Goal: Task Accomplishment & Management: Manage account settings

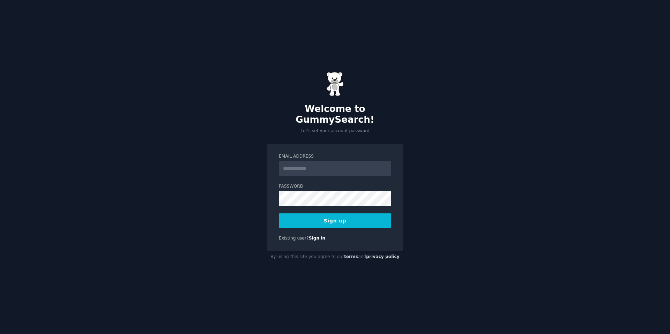
click at [306, 164] on input "Email Address" at bounding box center [335, 168] width 112 height 15
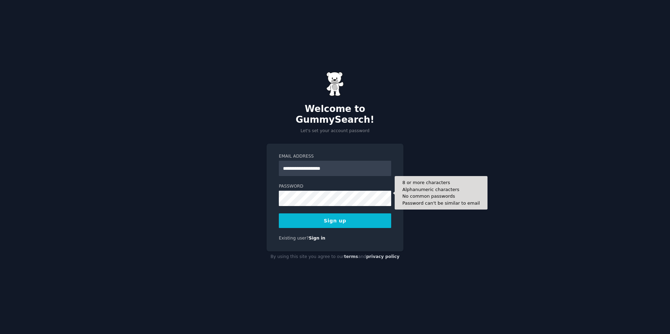
type input "**********"
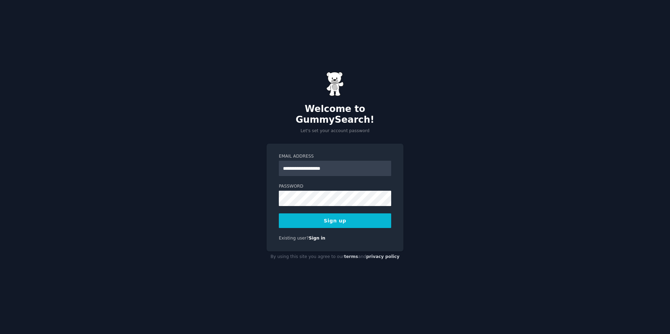
click at [344, 222] on button "Sign up" at bounding box center [335, 221] width 112 height 15
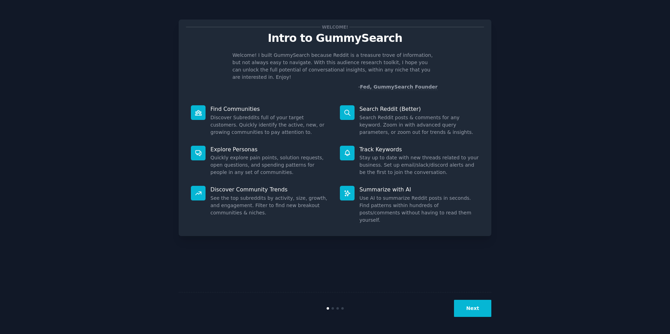
click at [476, 304] on button "Next" at bounding box center [472, 308] width 37 height 17
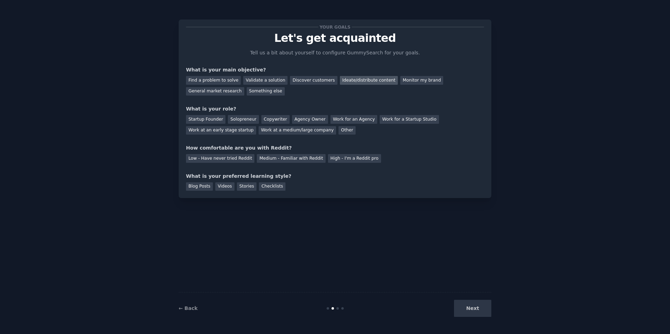
click at [347, 79] on div "Ideate/distribute content" at bounding box center [369, 80] width 58 height 9
click at [409, 81] on div "Monitor my brand" at bounding box center [421, 80] width 43 height 9
click at [350, 80] on div "Ideate/distribute content" at bounding box center [369, 80] width 58 height 9
click at [402, 79] on div "Monitor my brand" at bounding box center [421, 80] width 43 height 9
click at [237, 128] on div "Work at an early stage startup" at bounding box center [221, 130] width 70 height 9
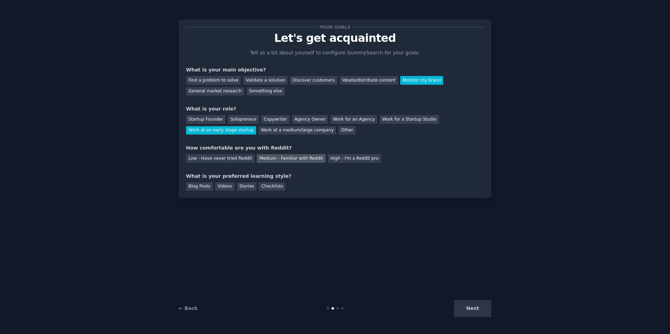
click at [270, 160] on div "Medium - Familiar with Reddit" at bounding box center [291, 158] width 68 height 9
click at [227, 185] on div "Videos" at bounding box center [224, 187] width 19 height 9
click at [266, 186] on div "Checklists" at bounding box center [272, 187] width 27 height 9
click at [228, 188] on div "Videos" at bounding box center [224, 187] width 19 height 9
click at [475, 309] on button "Next" at bounding box center [472, 308] width 37 height 17
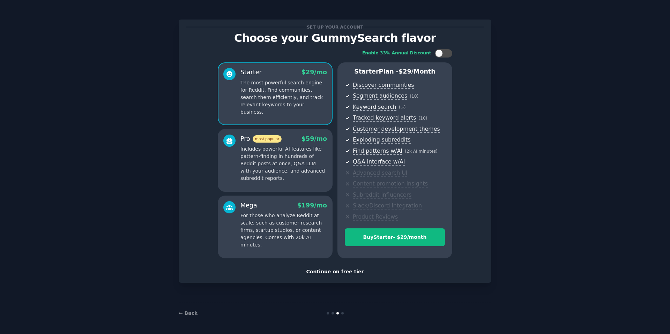
click at [488, 17] on div "Set up your account Choose your GummySearch flavor Enable 33% Annual Discount S…" at bounding box center [335, 167] width 313 height 315
click at [497, 23] on div "Set up your account Choose your GummySearch flavor Enable 33% Annual Discount S…" at bounding box center [335, 167] width 650 height 315
click at [334, 271] on div "Continue on free tier" at bounding box center [335, 271] width 298 height 7
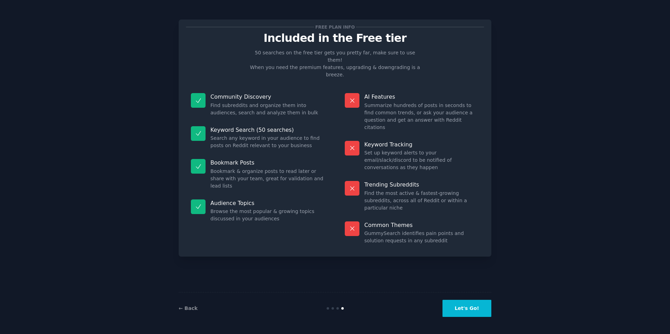
click at [464, 309] on button "Let's Go!" at bounding box center [466, 308] width 49 height 17
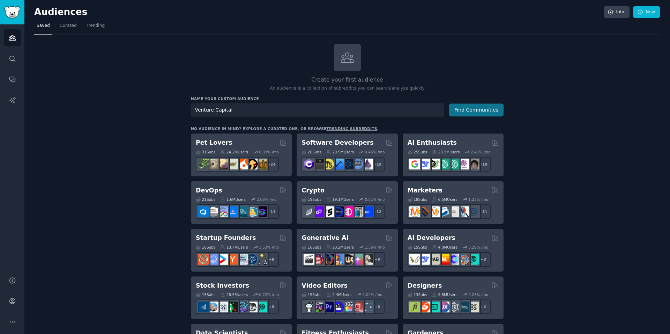
type input "Venture Capital"
click at [479, 109] on button "Find Communities" at bounding box center [476, 110] width 54 height 13
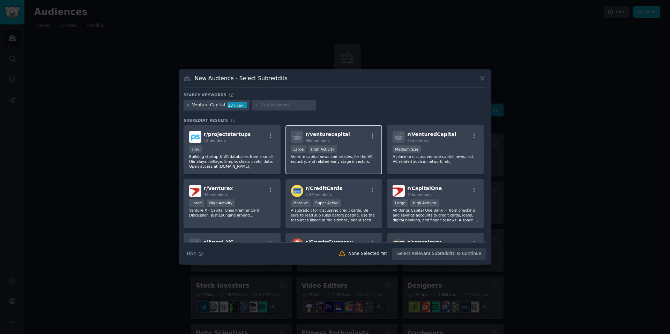
click at [349, 141] on div "r/ venturecapital 66k members" at bounding box center [334, 137] width 86 height 12
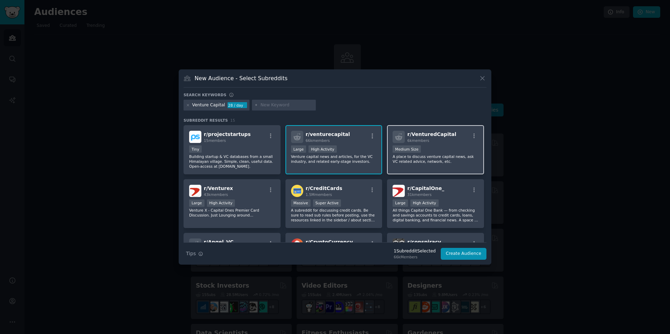
click at [438, 146] on div "1000 - 10,000 members Medium Size" at bounding box center [436, 150] width 86 height 9
click at [265, 104] on input "text" at bounding box center [286, 105] width 53 height 6
type input "p"
type input "Private Equity"
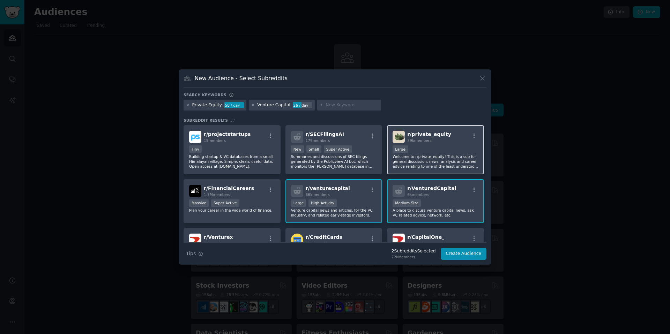
click at [438, 143] on div "39k members" at bounding box center [429, 140] width 44 height 5
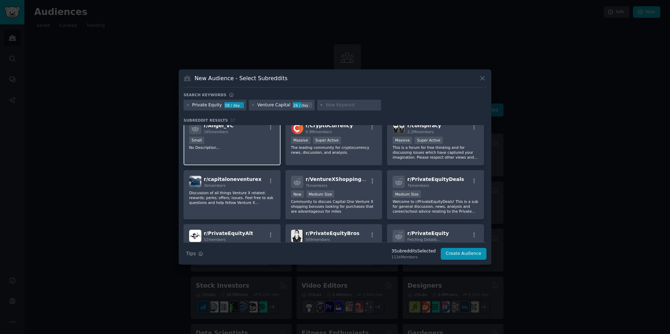
scroll to position [166, 0]
click at [443, 189] on div "r/ PrivateEquityDeals 7k members Medium Size Welcome to r/PrivateEquityDeals! T…" at bounding box center [435, 194] width 97 height 49
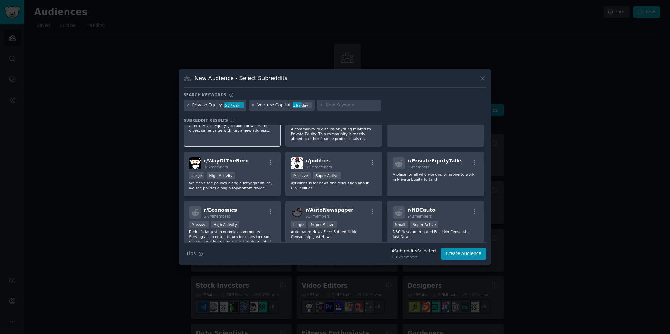
scroll to position [0, 0]
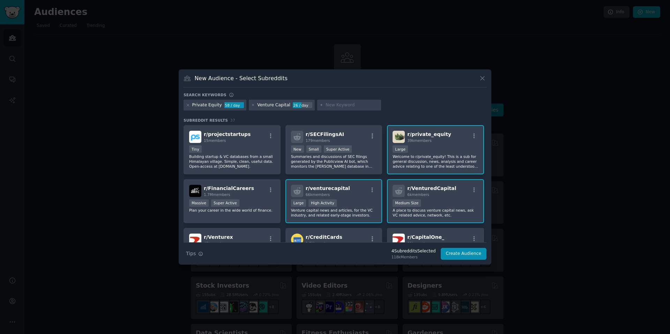
click at [337, 102] on input "text" at bounding box center [352, 105] width 53 height 6
type input "Start ups"
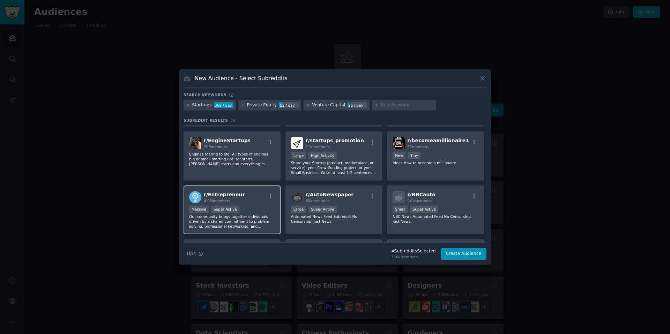
scroll to position [530, 0]
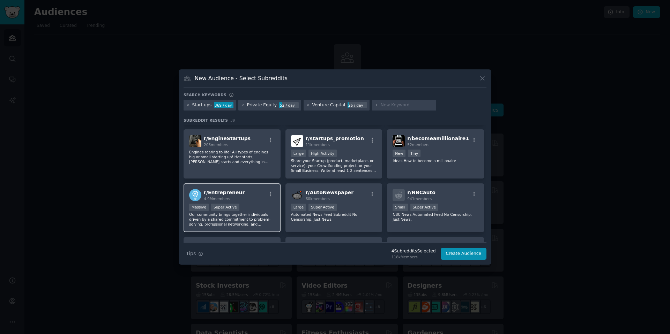
click at [270, 204] on div "Massive Super Active" at bounding box center [232, 208] width 86 height 9
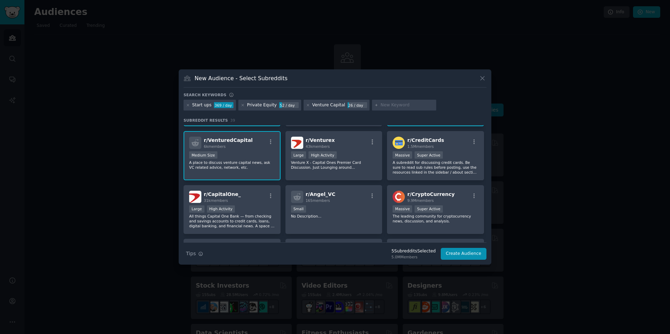
scroll to position [0, 0]
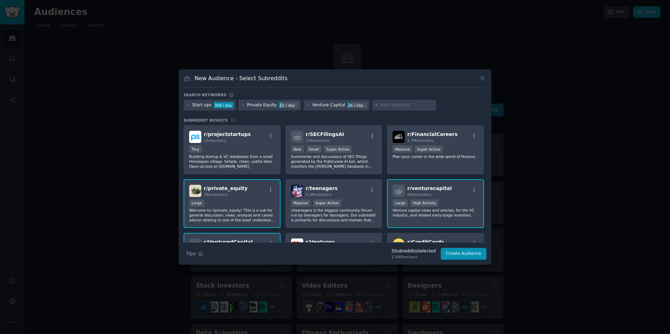
click at [391, 104] on input "text" at bounding box center [407, 105] width 53 height 6
type input "startup"
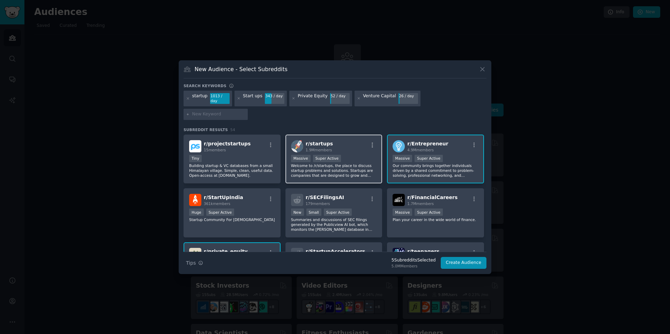
click at [351, 140] on div "r/ startups 1.9M members" at bounding box center [334, 146] width 86 height 12
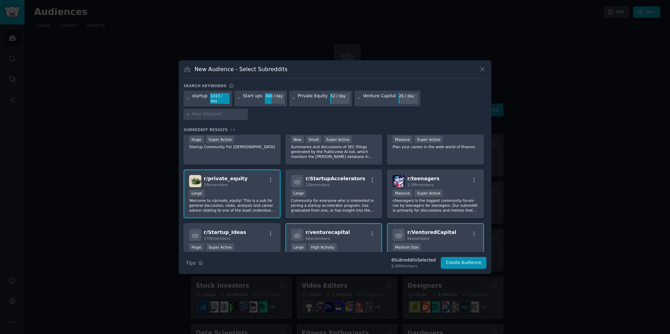
scroll to position [83, 0]
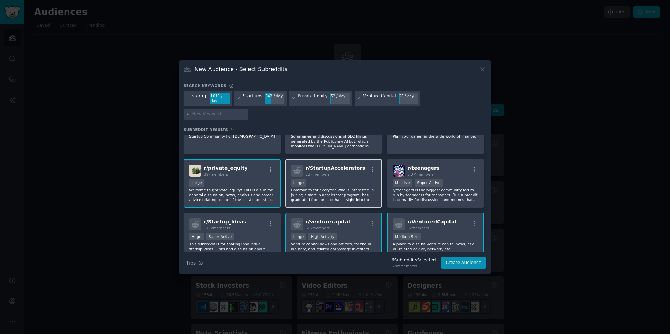
click at [339, 179] on div "Large" at bounding box center [334, 183] width 86 height 9
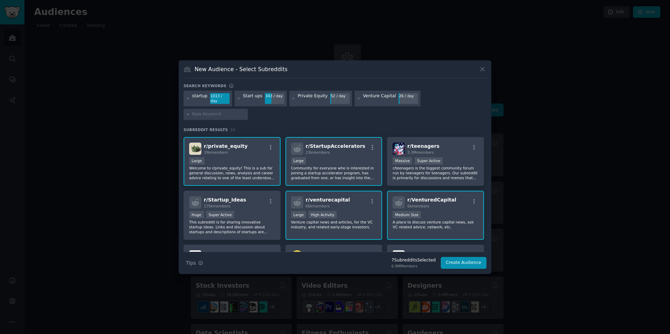
scroll to position [122, 0]
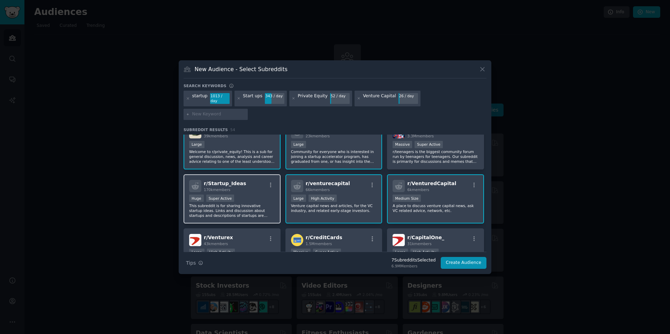
click at [248, 184] on div "r/ Startup_Ideas 170k members Huge Super Active This subreddit is for sharing i…" at bounding box center [232, 198] width 97 height 49
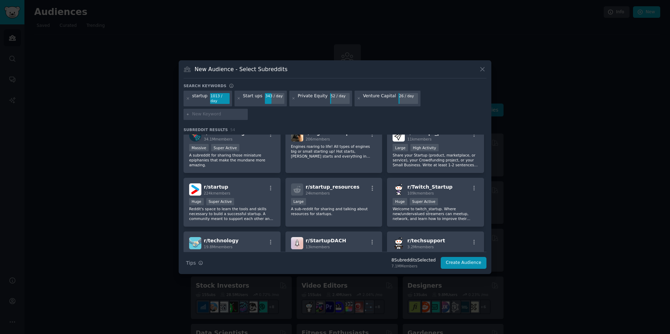
scroll to position [596, 0]
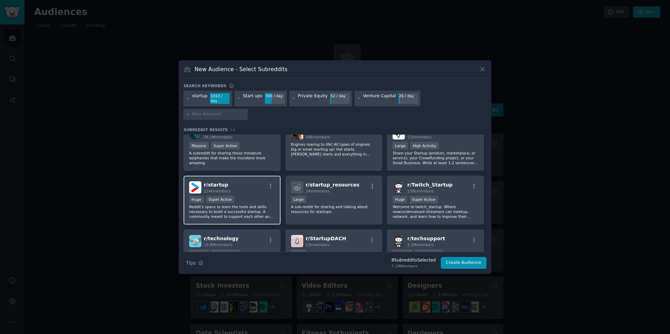
click at [250, 181] on div "r/ startup 224k members" at bounding box center [232, 187] width 86 height 12
click at [245, 111] on input "text" at bounding box center [218, 114] width 53 height 6
type input "Investing"
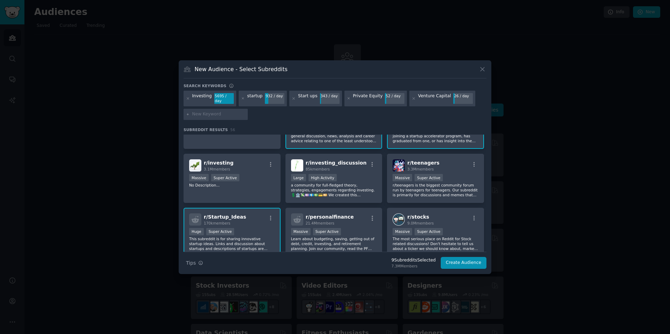
scroll to position [143, 0]
click at [257, 174] on div "Massive Super Active" at bounding box center [232, 178] width 86 height 9
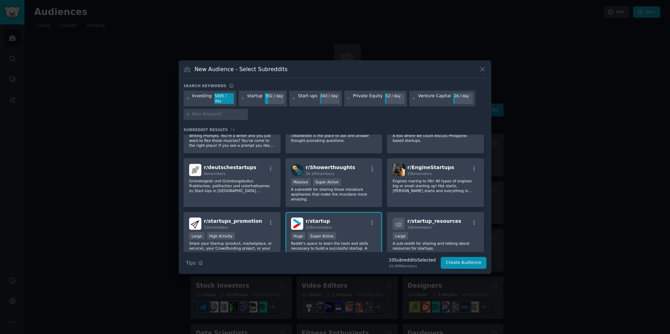
scroll to position [678, 0]
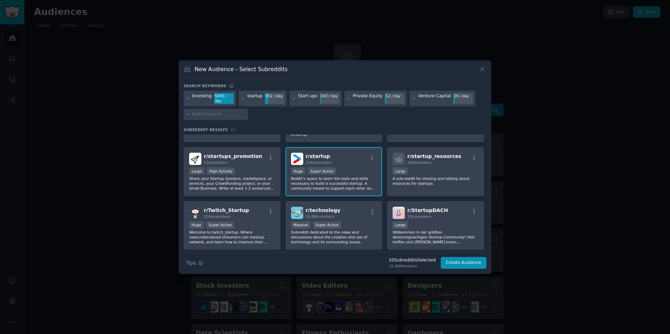
click at [204, 115] on input "text" at bounding box center [218, 114] width 53 height 6
type input "fintech"
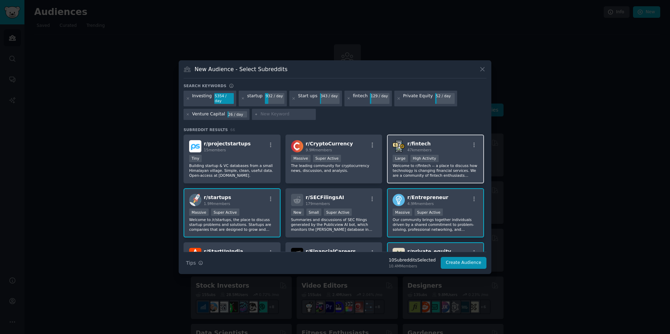
click at [447, 166] on p "Welcome to r/fintech -- a place to discuss how technology is changing financial…" at bounding box center [436, 170] width 86 height 15
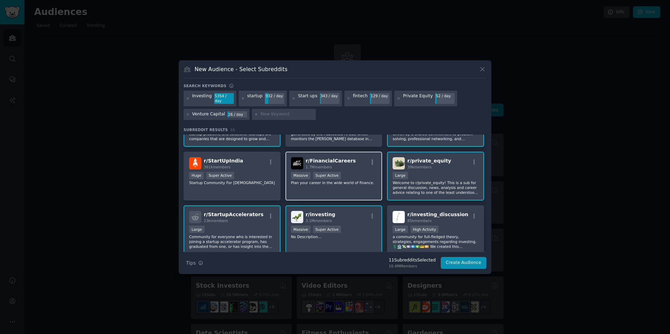
scroll to position [97, 0]
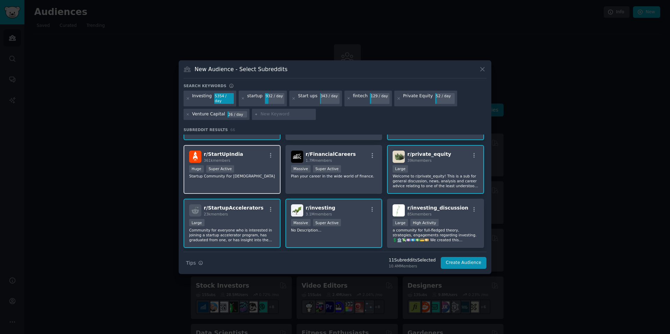
click at [248, 174] on p "Startup Community For [DEMOGRAPHIC_DATA]" at bounding box center [232, 176] width 86 height 5
click at [241, 170] on div ">= 95th percentile for submissions / day Huge Super Active" at bounding box center [232, 169] width 86 height 9
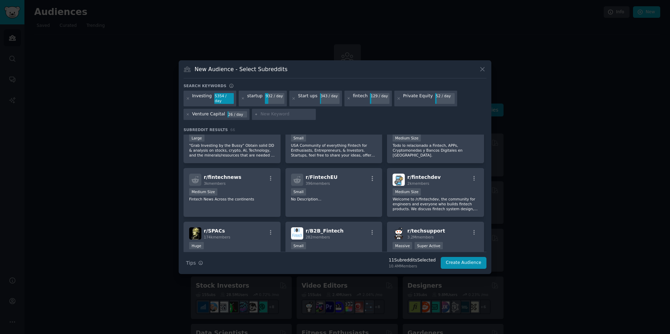
scroll to position [980, 0]
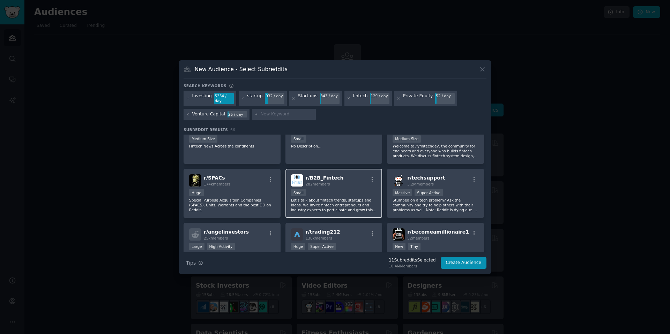
click at [346, 187] on div "r/ B2B_Fintech 282 members Small Let's talk about fintech trends, startups and …" at bounding box center [333, 193] width 97 height 49
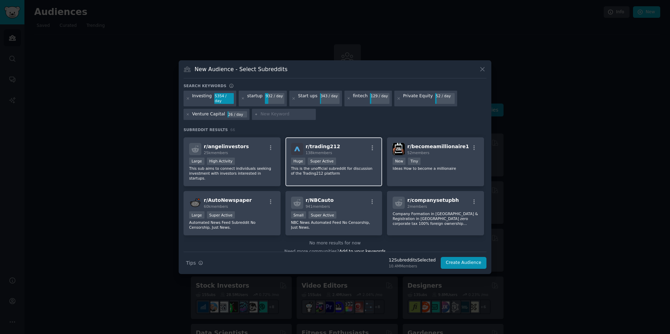
scroll to position [1069, 0]
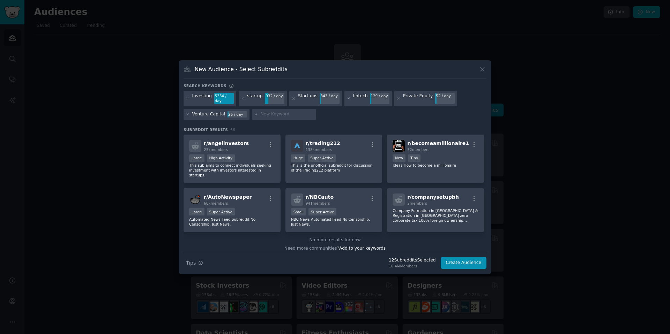
click at [281, 113] on input "text" at bounding box center [286, 114] width 53 height 6
type input "S"
type input "Private markets"
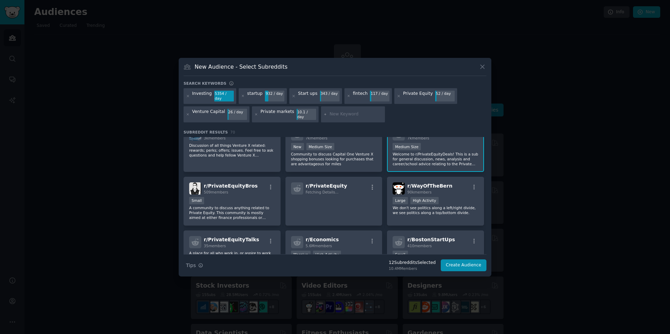
scroll to position [495, 0]
click at [245, 201] on div "Small" at bounding box center [232, 201] width 86 height 9
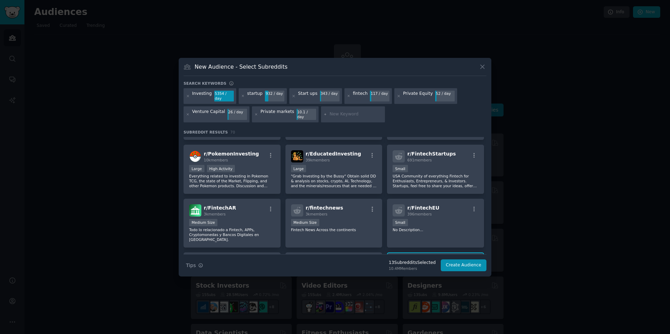
scroll to position [905, 0]
click at [446, 232] on div "r/ FintechEU 396 members Small No Description..." at bounding box center [435, 222] width 97 height 49
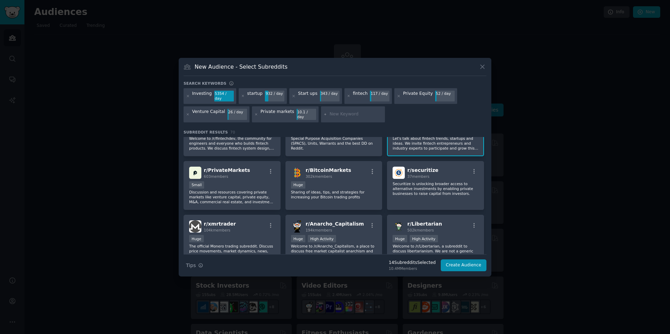
scroll to position [1050, 0]
click at [245, 181] on div "Small" at bounding box center [232, 185] width 86 height 9
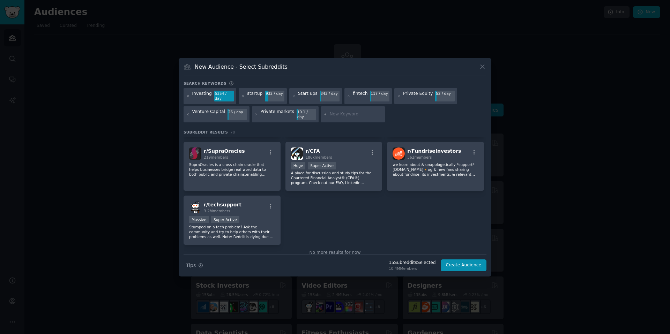
scroll to position [1174, 0]
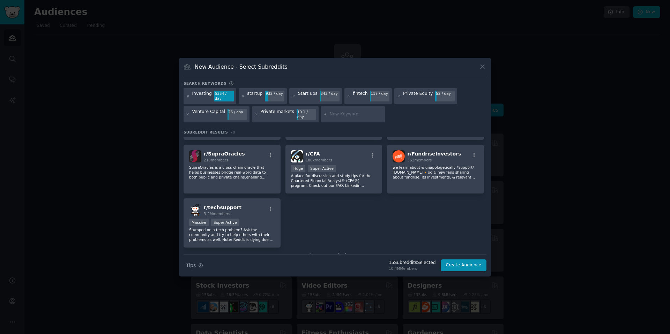
click at [337, 115] on input "text" at bounding box center [355, 114] width 53 height 6
type input "I"
type input "P"
type input "Angel Investors"
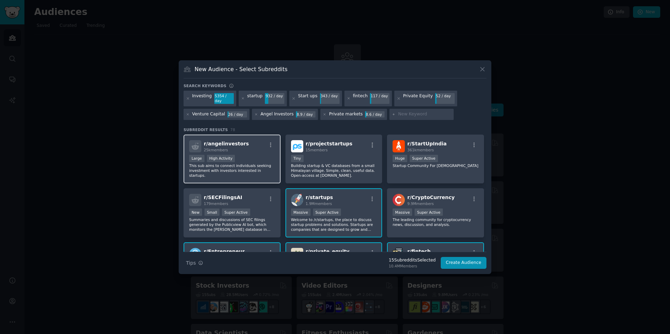
click at [247, 156] on div "Large High Activity" at bounding box center [232, 159] width 86 height 9
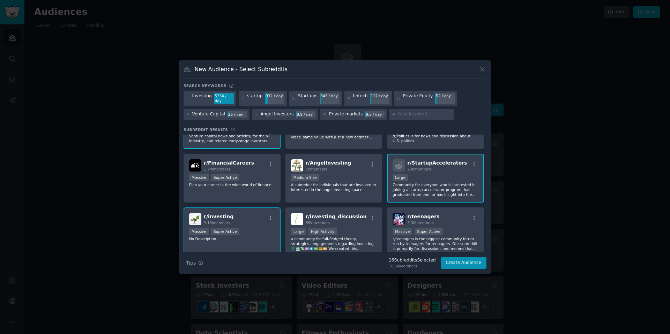
scroll to position [204, 0]
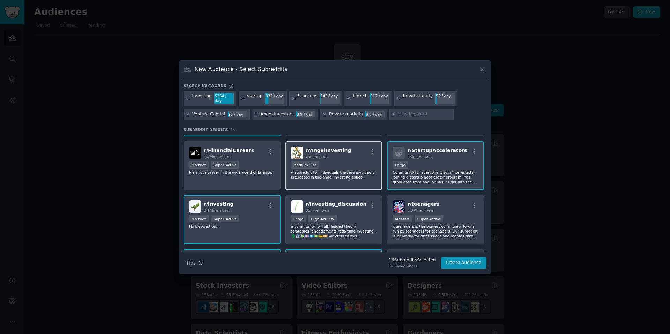
click at [349, 163] on div "Medium Size" at bounding box center [334, 166] width 86 height 9
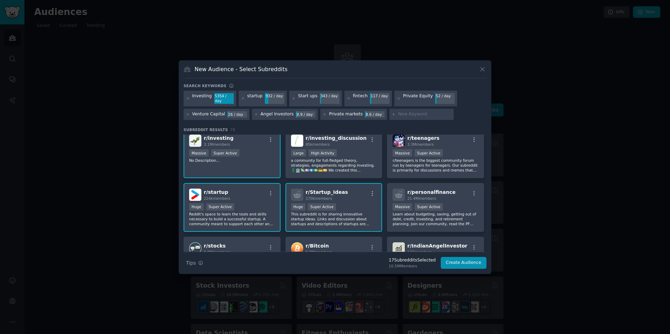
scroll to position [270, 0]
click at [357, 154] on div "Large High Activity" at bounding box center [334, 153] width 86 height 9
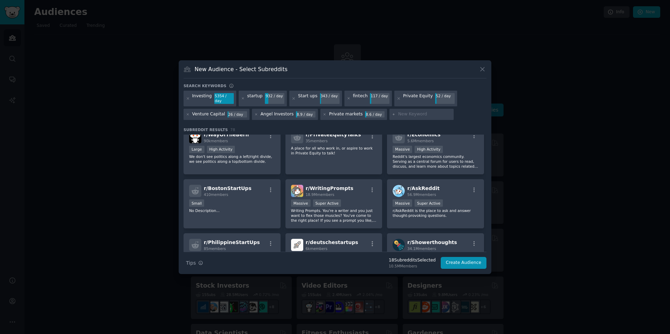
scroll to position [760, 0]
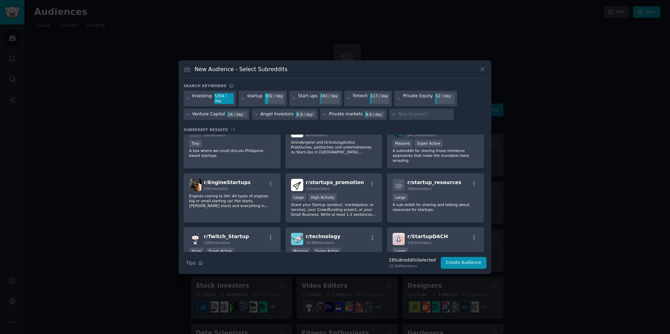
click at [398, 115] on input "text" at bounding box center [424, 114] width 53 height 6
type input "API"
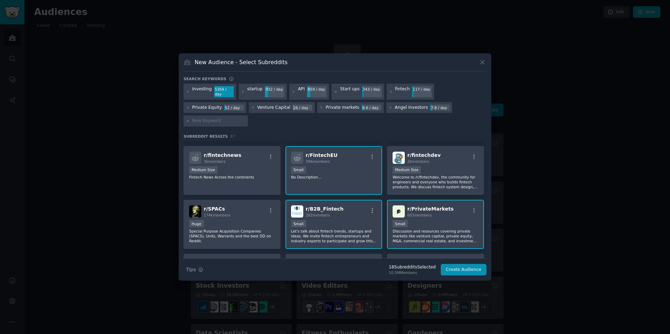
scroll to position [1064, 0]
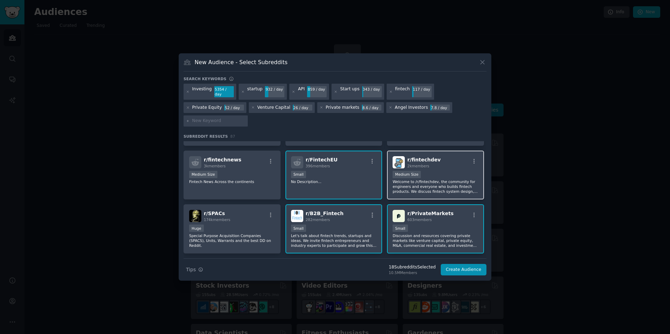
click at [445, 175] on div "Medium Size" at bounding box center [436, 175] width 86 height 9
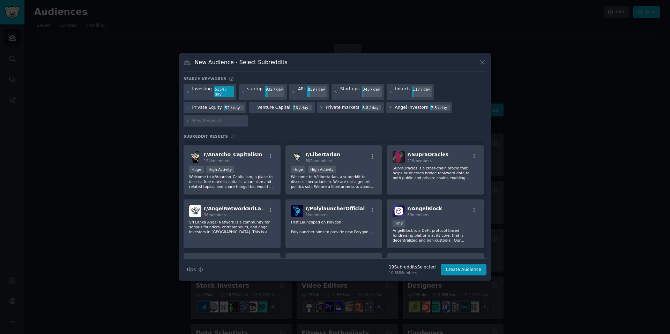
scroll to position [1231, 0]
click at [457, 271] on button "Create Audience" at bounding box center [464, 270] width 46 height 12
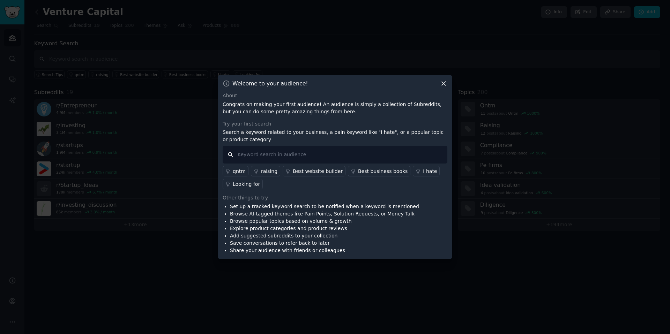
click at [268, 156] on input "text" at bounding box center [335, 155] width 225 height 18
type input "Deal Sourcing"
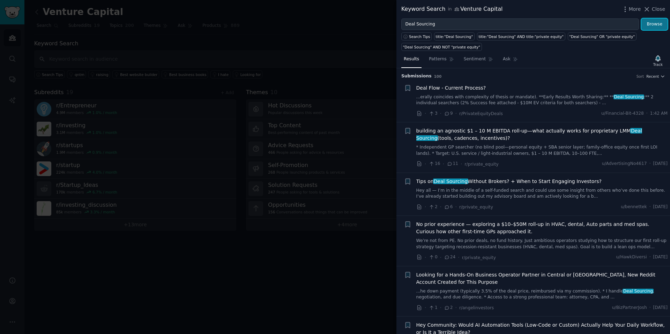
click at [647, 24] on button "Browse" at bounding box center [654, 24] width 26 height 12
click at [447, 56] on link "Patterns" at bounding box center [441, 61] width 30 height 14
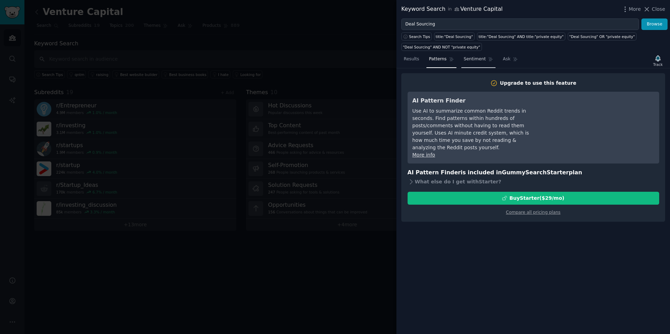
click at [471, 60] on span "Sentiment" at bounding box center [475, 59] width 22 height 6
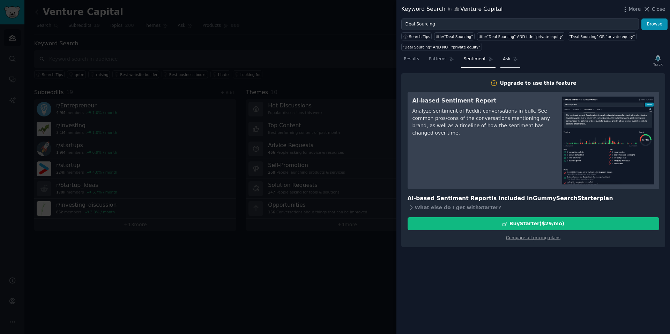
click at [503, 56] on span "Ask" at bounding box center [507, 59] width 8 height 6
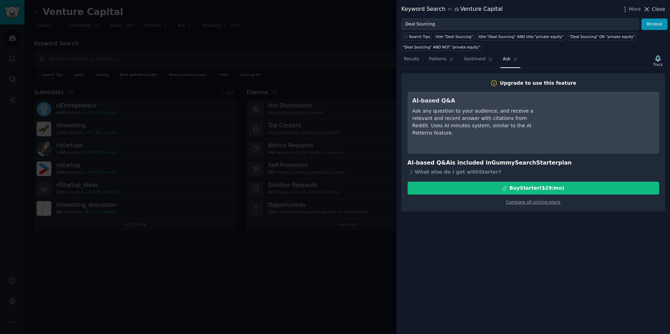
click at [651, 11] on button "Close" at bounding box center [654, 9] width 22 height 7
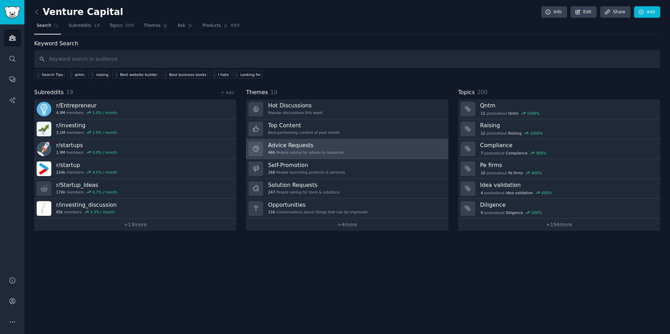
click at [300, 147] on h3 "Advice Requests" at bounding box center [306, 145] width 76 height 7
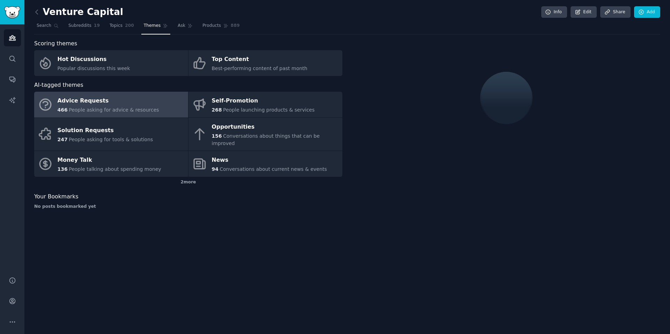
click at [87, 99] on div "Advice Requests" at bounding box center [109, 101] width 102 height 11
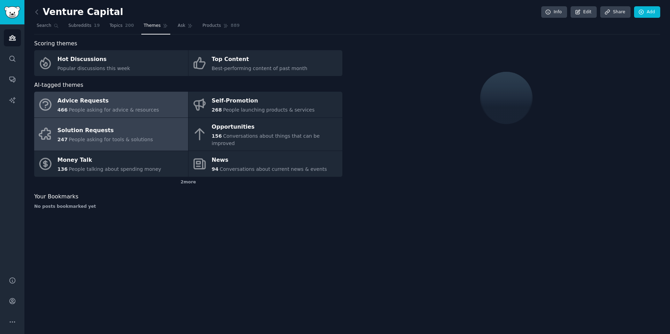
click at [83, 137] on span "People asking for tools & solutions" at bounding box center [111, 140] width 84 height 6
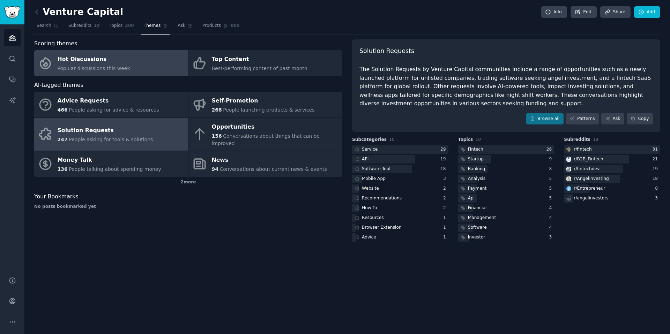
click at [96, 68] on span "Popular discussions this week" at bounding box center [94, 69] width 73 height 6
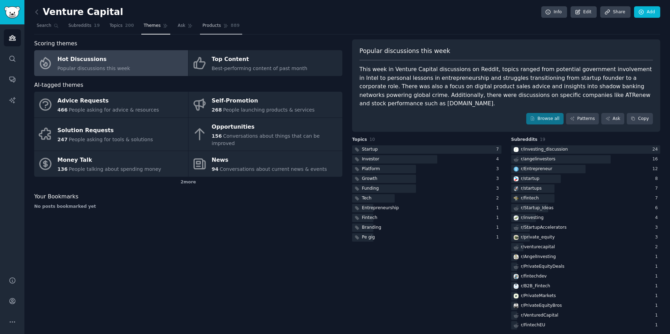
click at [209, 30] on link "Products 889" at bounding box center [221, 27] width 42 height 14
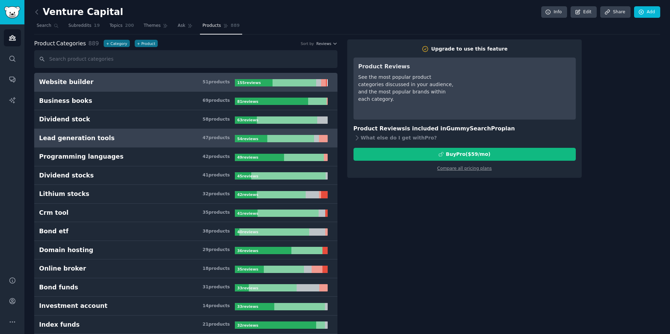
click at [119, 138] on h3 "Lead generation tools 47 product s" at bounding box center [137, 138] width 196 height 9
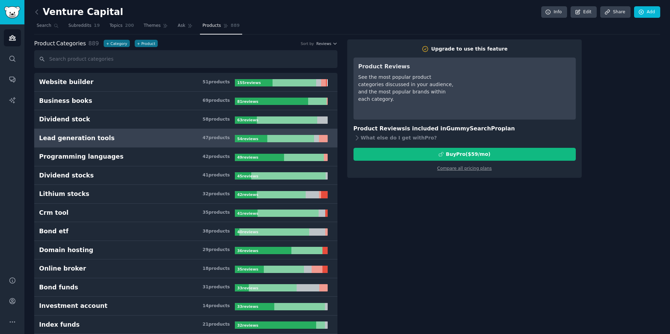
click at [119, 138] on h3 "Lead generation tools 47 product s" at bounding box center [137, 138] width 196 height 9
click at [87, 25] on span "Subreddits" at bounding box center [79, 26] width 23 height 6
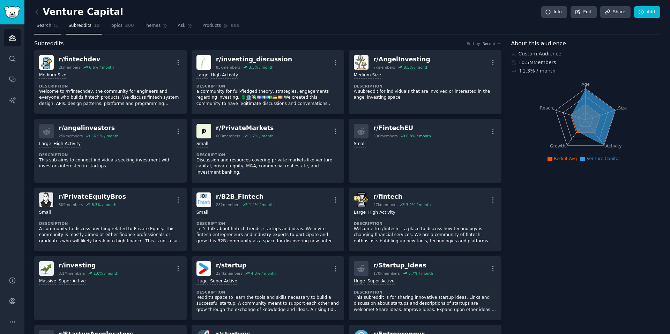
click at [52, 24] on link "Search" at bounding box center [47, 27] width 27 height 14
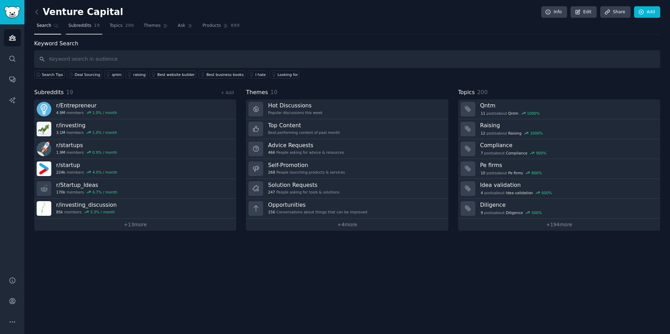
click at [81, 24] on span "Subreddits" at bounding box center [79, 26] width 23 height 6
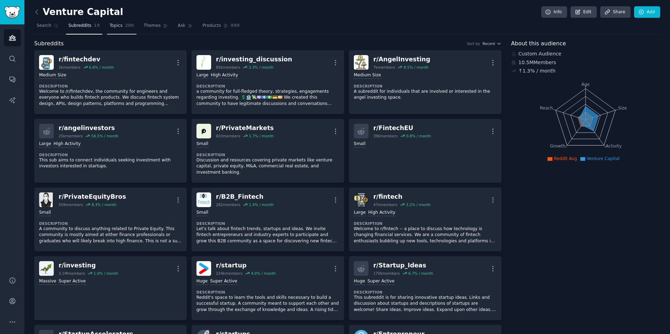
click at [125, 27] on span "200" at bounding box center [129, 26] width 9 height 6
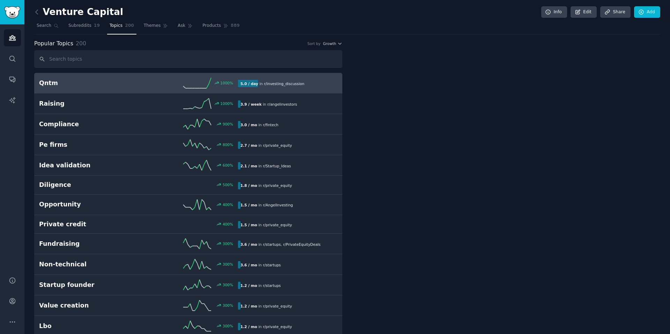
click at [134, 27] on link "Topics 200" at bounding box center [121, 27] width 29 height 14
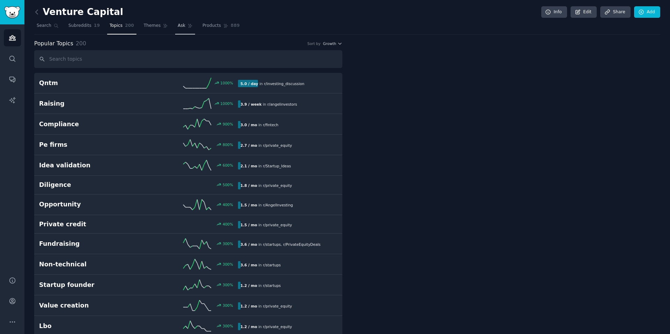
click at [175, 25] on link "Ask" at bounding box center [185, 27] width 20 height 14
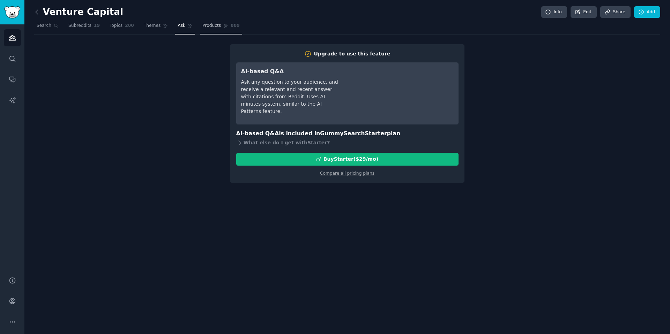
click at [231, 24] on span "889" at bounding box center [235, 26] width 9 height 6
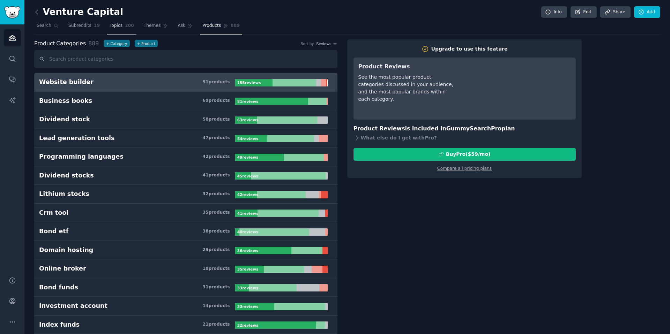
click at [114, 27] on span "Topics" at bounding box center [116, 26] width 13 height 6
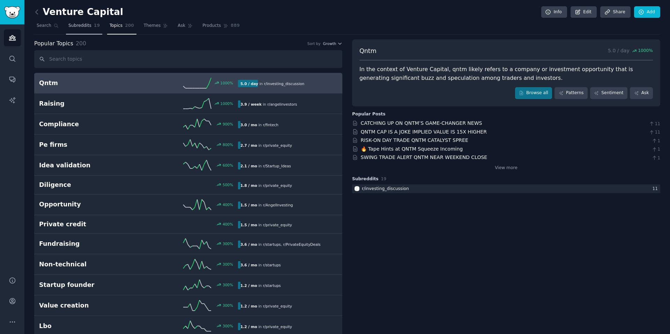
click at [81, 28] on span "Subreddits" at bounding box center [79, 26] width 23 height 6
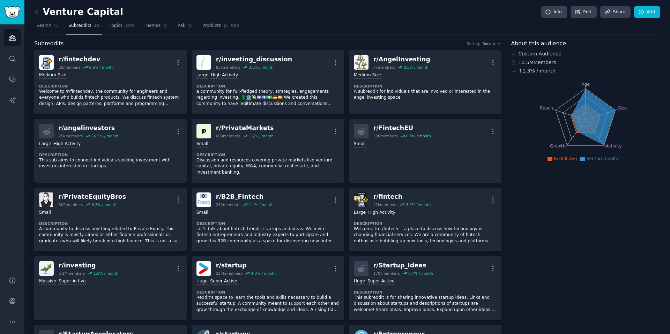
click at [105, 11] on h2 "Venture Capital" at bounding box center [78, 12] width 89 height 11
click at [107, 9] on h2 "Venture Capital" at bounding box center [78, 12] width 89 height 11
click at [37, 12] on icon at bounding box center [36, 11] width 7 height 7
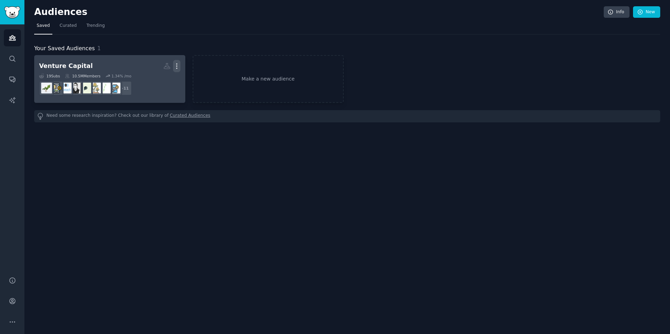
click at [175, 67] on icon "button" at bounding box center [176, 65] width 7 height 7
click at [91, 68] on h2 "Venture Capital Custom Audience More View Delete" at bounding box center [109, 66] width 141 height 12
click at [175, 64] on icon "button" at bounding box center [176, 65] width 7 height 7
click at [156, 68] on p "View" at bounding box center [156, 68] width 12 height 7
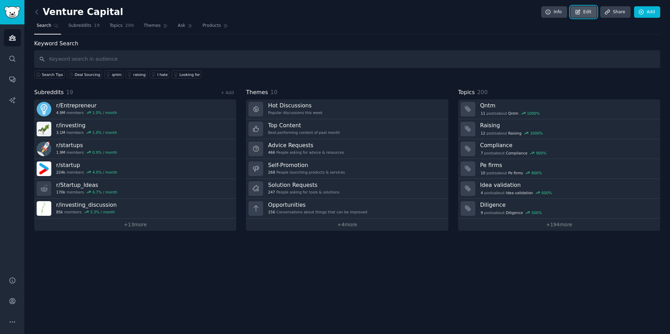
click at [584, 10] on link "Edit" at bounding box center [584, 12] width 26 height 12
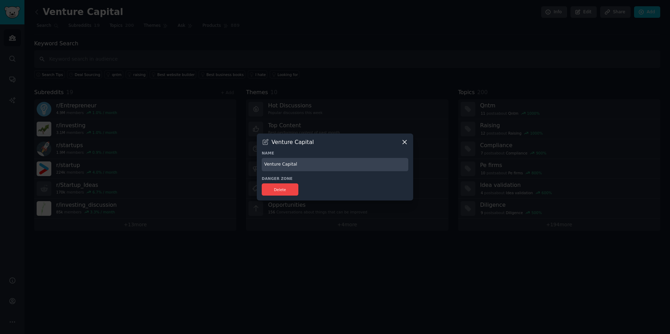
drag, startPoint x: 313, startPoint y: 163, endPoint x: 198, endPoint y: 162, distance: 115.2
click at [198, 162] on div "​ Venture Capital Name Venture Capital Danger Zone Delete" at bounding box center [334, 167] width 665 height 334
type input "S"
type input "TrySpecter"
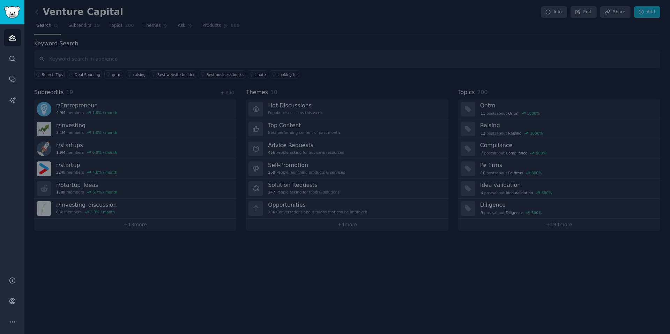
click at [302, 292] on div "Venture Capital Info Edit Share Add Search Subreddits 19 Topics 200 Themes Ask …" at bounding box center [347, 167] width 646 height 334
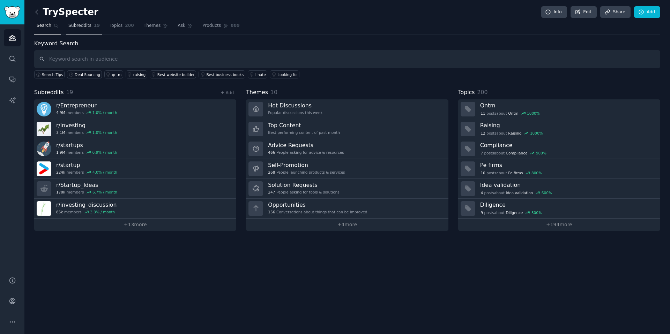
click at [85, 25] on span "Subreddits" at bounding box center [79, 26] width 23 height 6
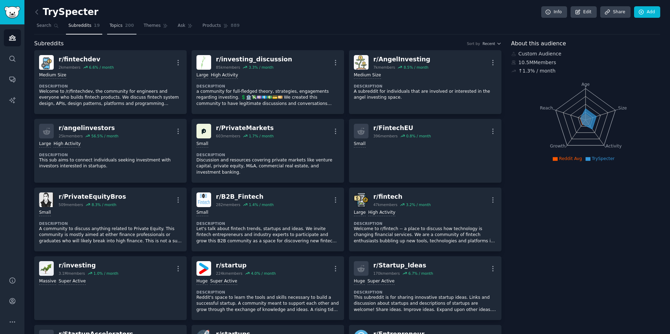
click at [119, 26] on span "Topics" at bounding box center [116, 26] width 13 height 6
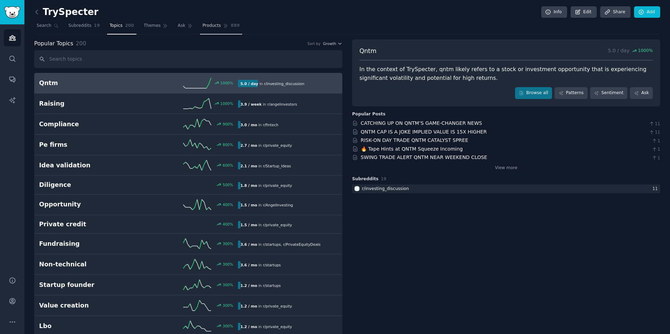
click at [209, 28] on span "Products" at bounding box center [211, 26] width 18 height 6
